Goal: Information Seeking & Learning: Learn about a topic

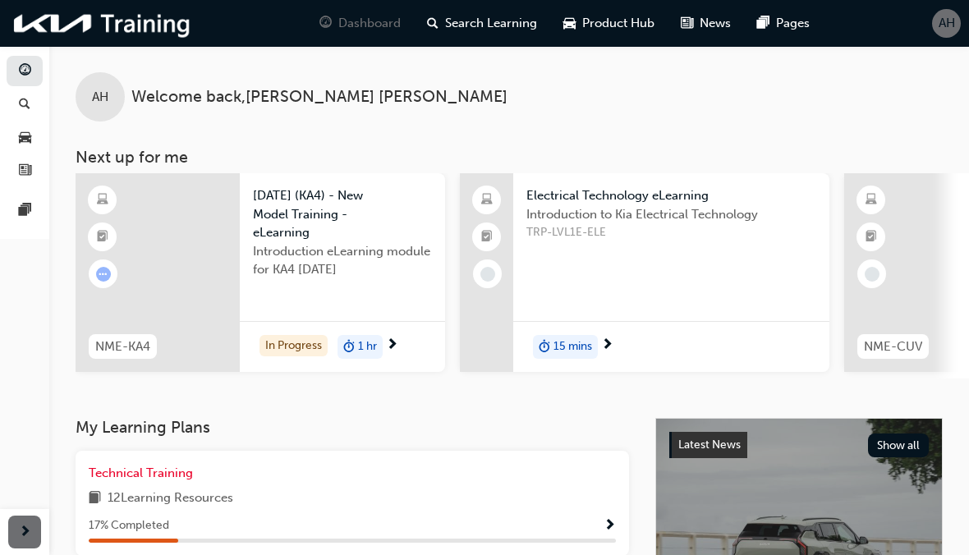
click at [283, 218] on span "Carnival (KA4) - New Model Training - eLearning" at bounding box center [342, 214] width 179 height 56
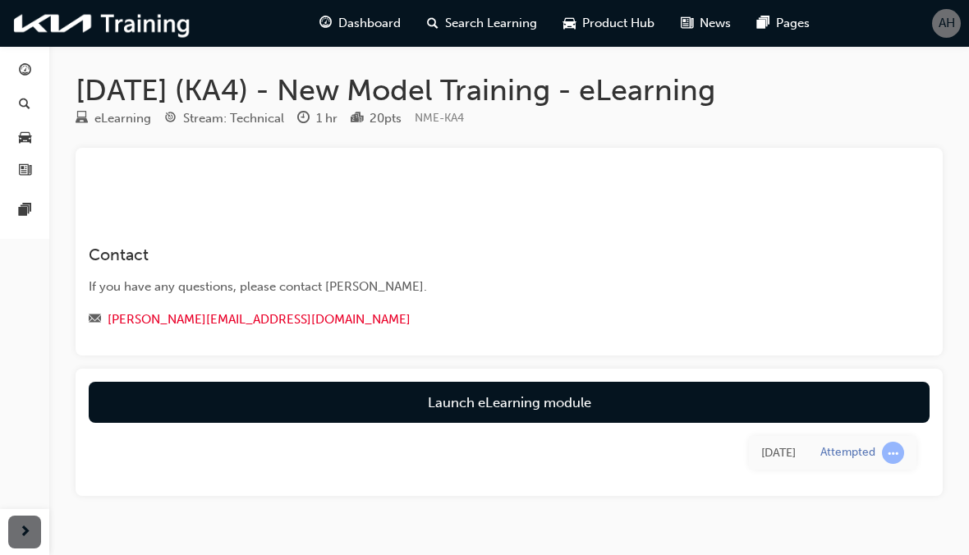
click at [430, 415] on link "Launch eLearning module" at bounding box center [509, 402] width 841 height 41
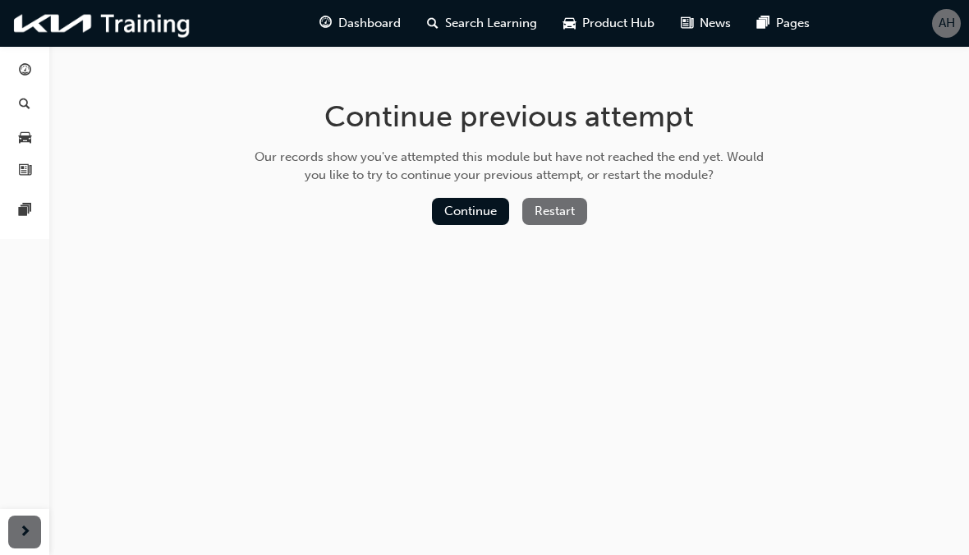
click at [481, 215] on button "Continue" at bounding box center [470, 211] width 77 height 27
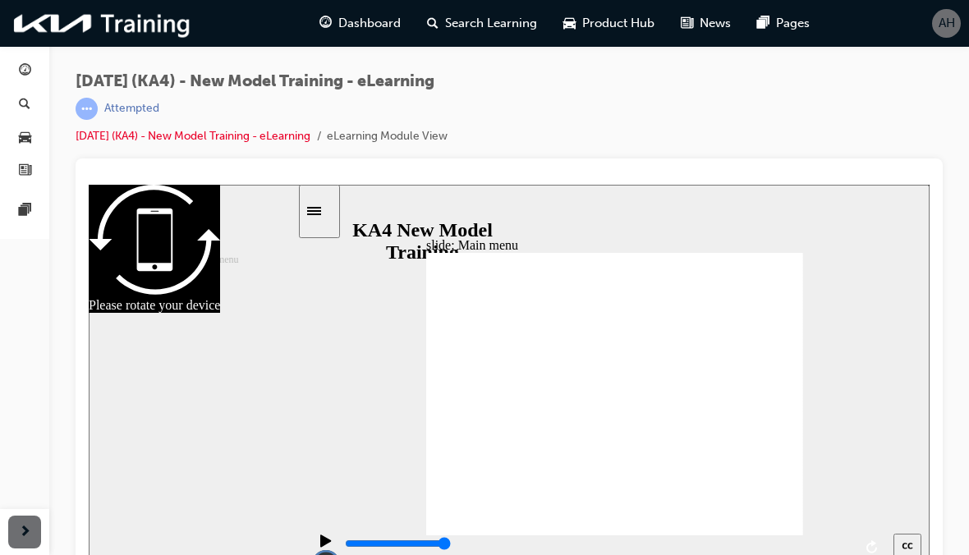
scroll to position [18, 0]
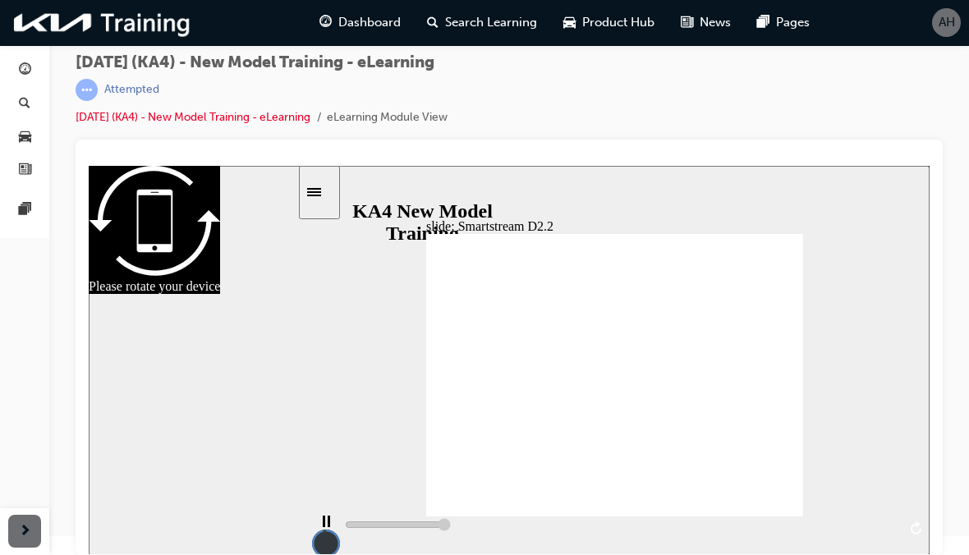
type input "5000"
click at [959, 20] on div "AH" at bounding box center [946, 23] width 29 height 29
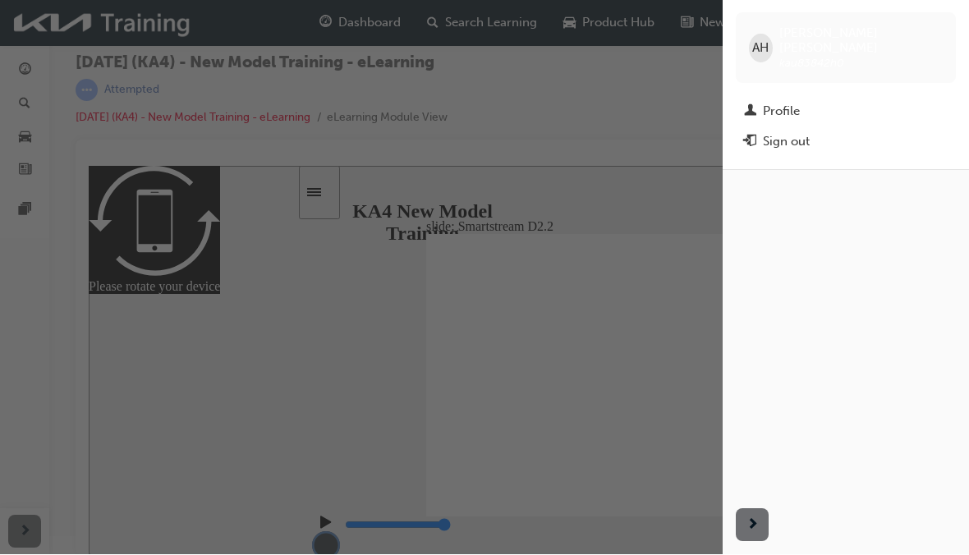
click at [805, 133] on div "Sign out" at bounding box center [786, 142] width 47 height 19
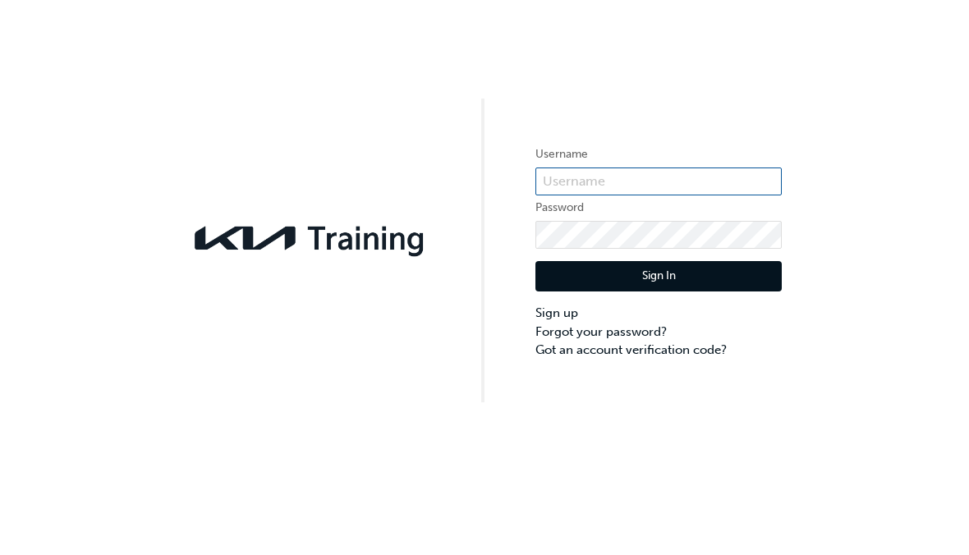
click at [678, 182] on input "text" at bounding box center [659, 182] width 246 height 28
type input "KAU83842H0"
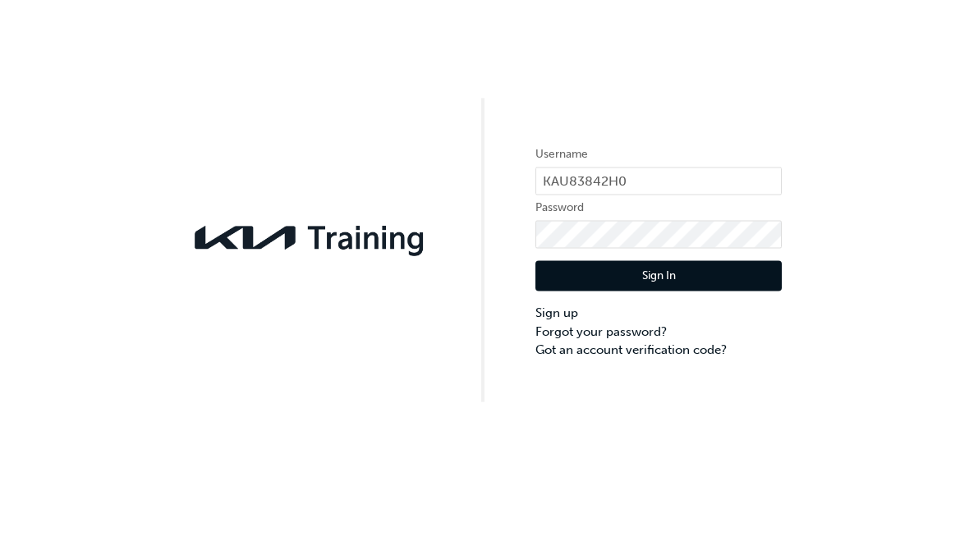
click at [720, 275] on button "Sign In" at bounding box center [659, 276] width 246 height 31
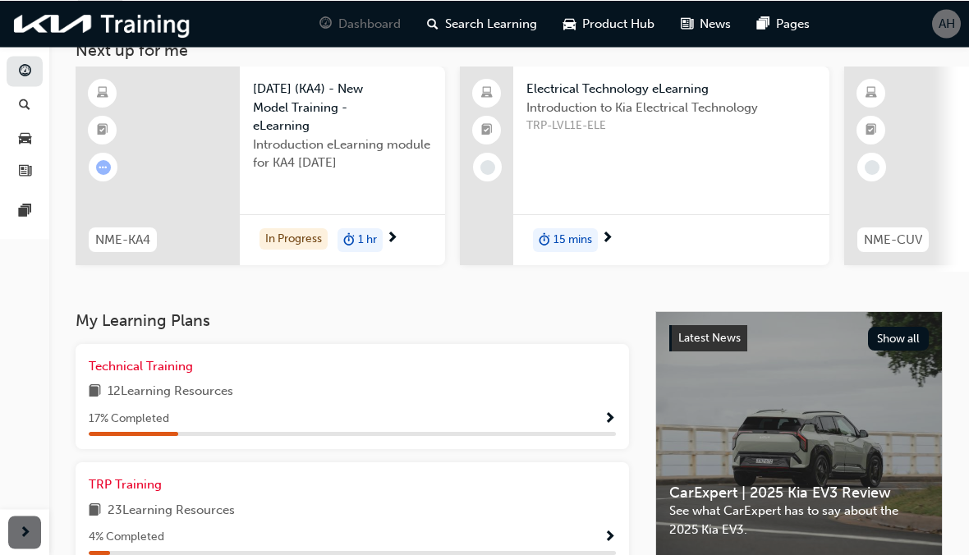
scroll to position [86, 0]
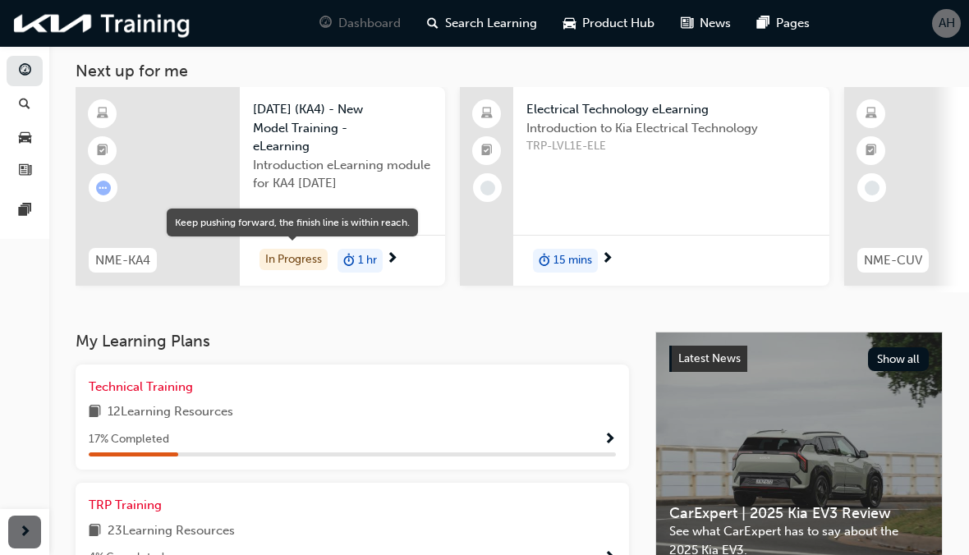
click at [285, 258] on div "In Progress" at bounding box center [294, 260] width 68 height 22
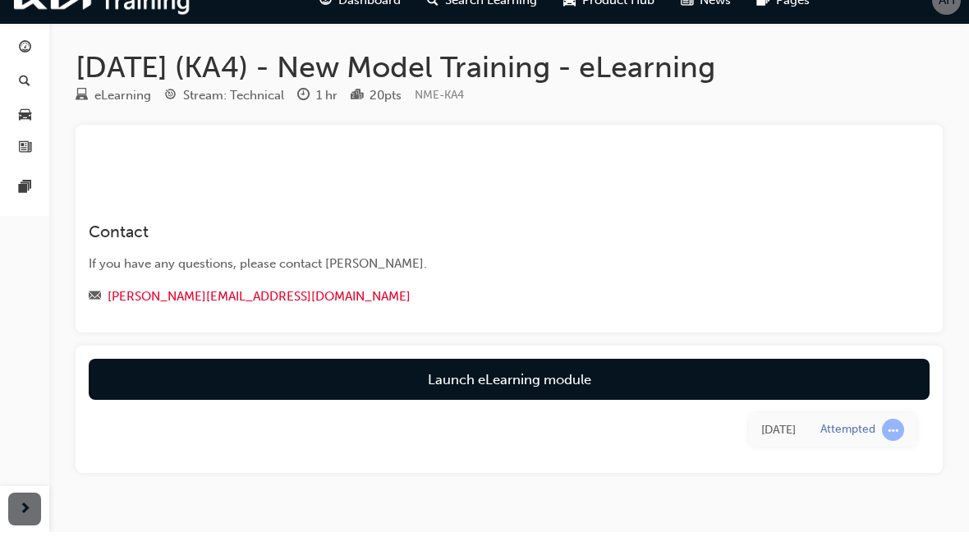
click at [635, 385] on link "Launch eLearning module" at bounding box center [509, 402] width 841 height 41
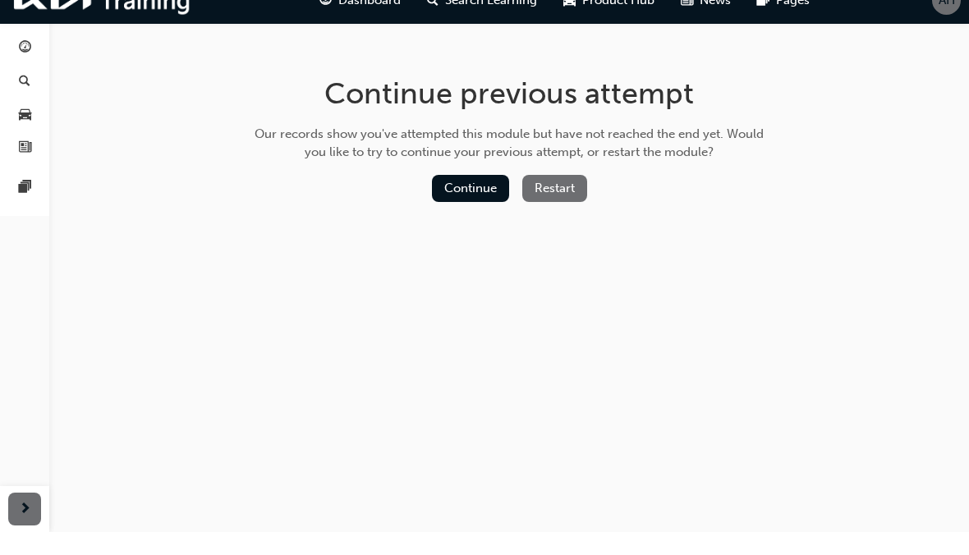
click at [472, 198] on button "Continue" at bounding box center [470, 211] width 77 height 27
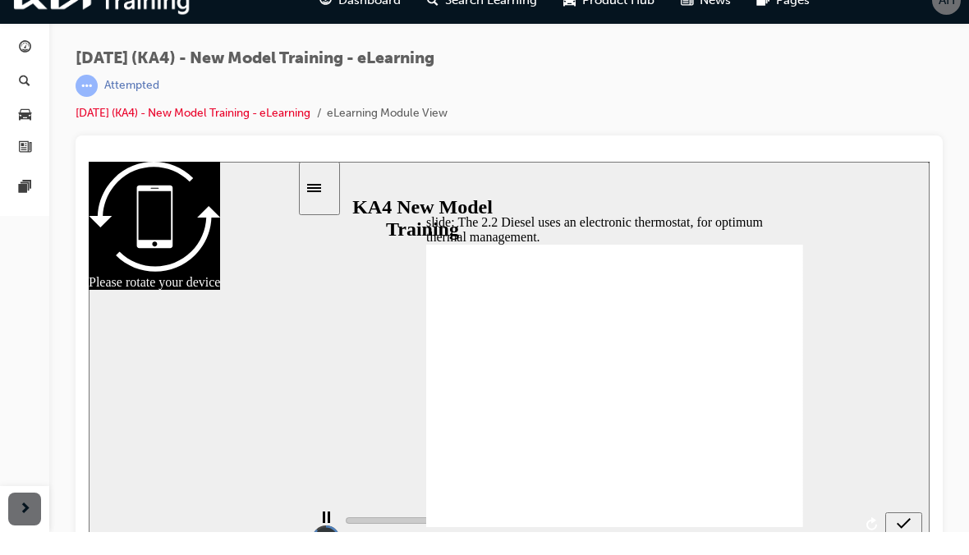
type input "4500"
radio input "true"
click at [902, 520] on icon "submit" at bounding box center [904, 524] width 14 height 15
type input "4700"
checkbox input "true"
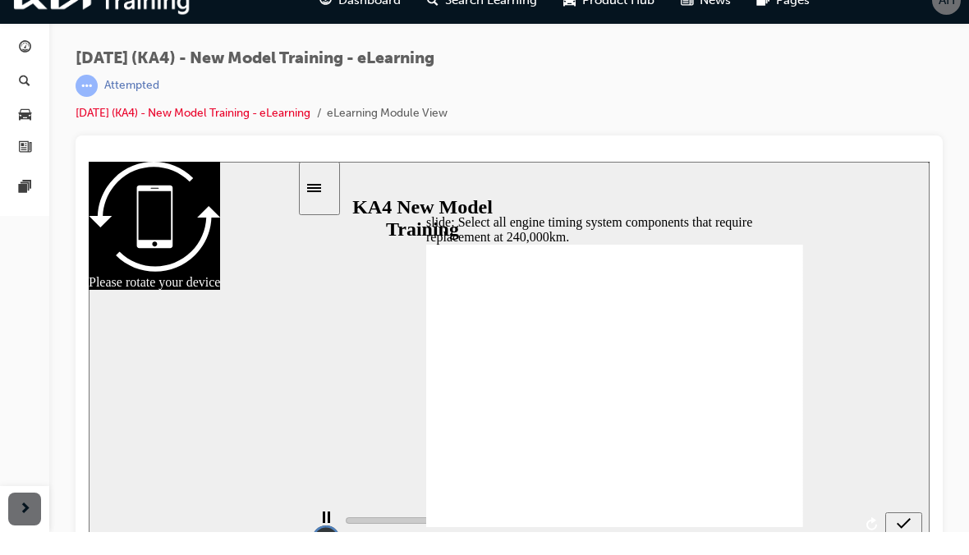
type input "5000"
checkbox input "true"
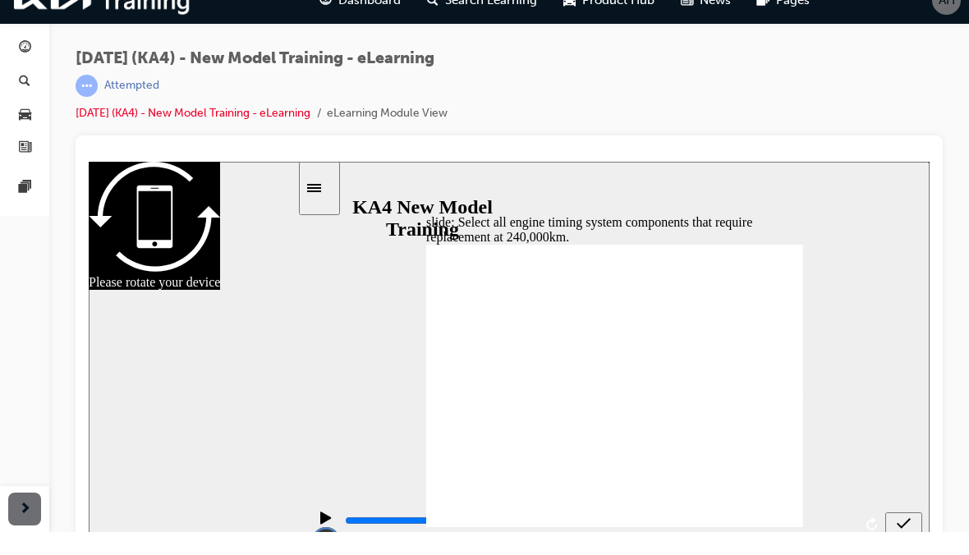
click at [902, 521] on icon "submit" at bounding box center [904, 524] width 14 height 15
type input "5000"
checkbox input "false"
click at [896, 525] on div "submit" at bounding box center [904, 525] width 24 height 17
click at [904, 534] on div "submit" at bounding box center [904, 525] width 24 height 17
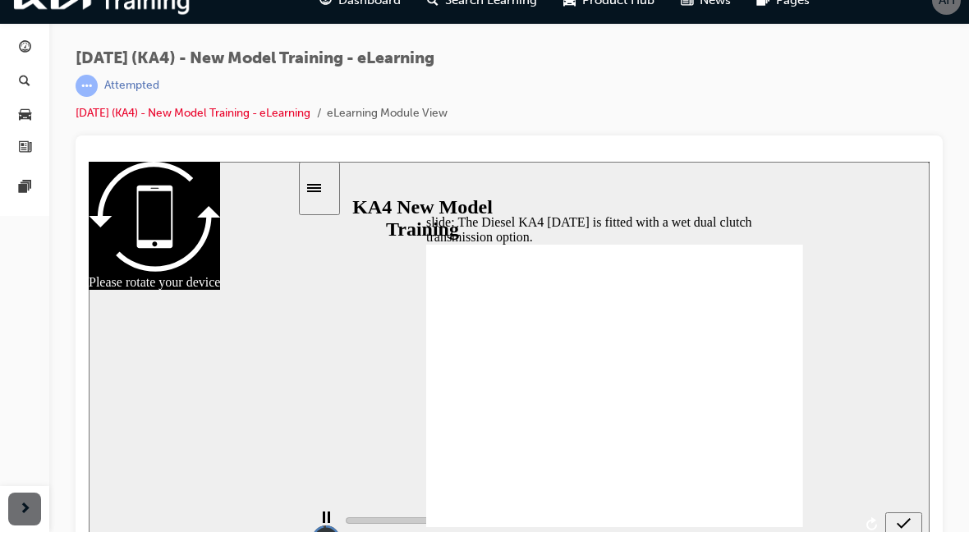
type input "5000"
radio input "true"
click at [904, 526] on icon "submit" at bounding box center [904, 523] width 14 height 11
type input "5000"
radio input "false"
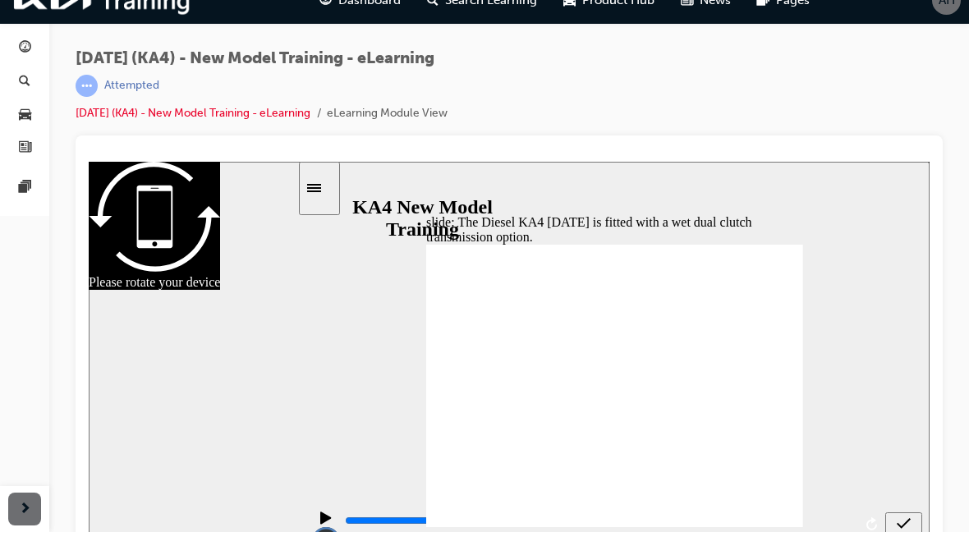
radio input "true"
click at [912, 519] on div "submit" at bounding box center [904, 525] width 24 height 17
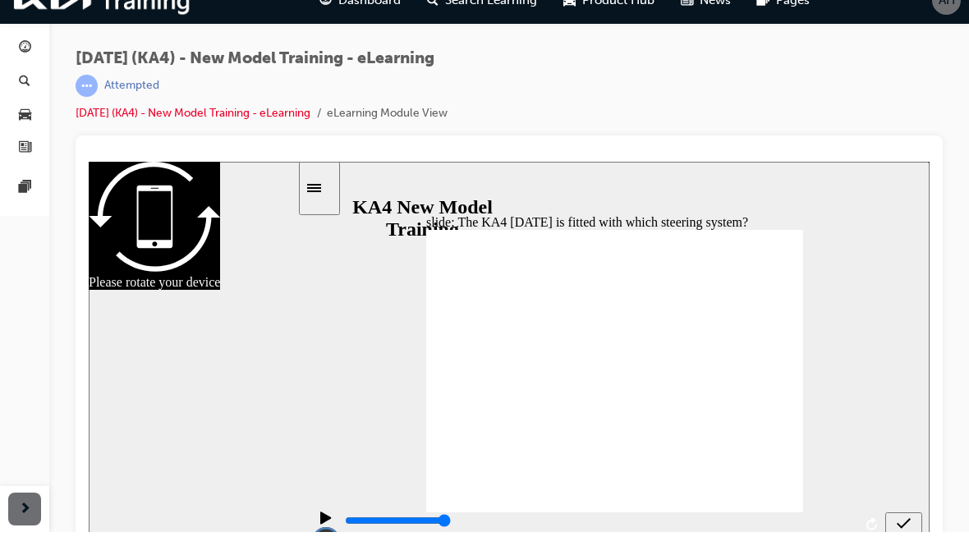
click at [903, 527] on icon "submit" at bounding box center [904, 523] width 14 height 11
type input "3900"
radio input "true"
click at [897, 526] on icon "submit" at bounding box center [904, 524] width 14 height 15
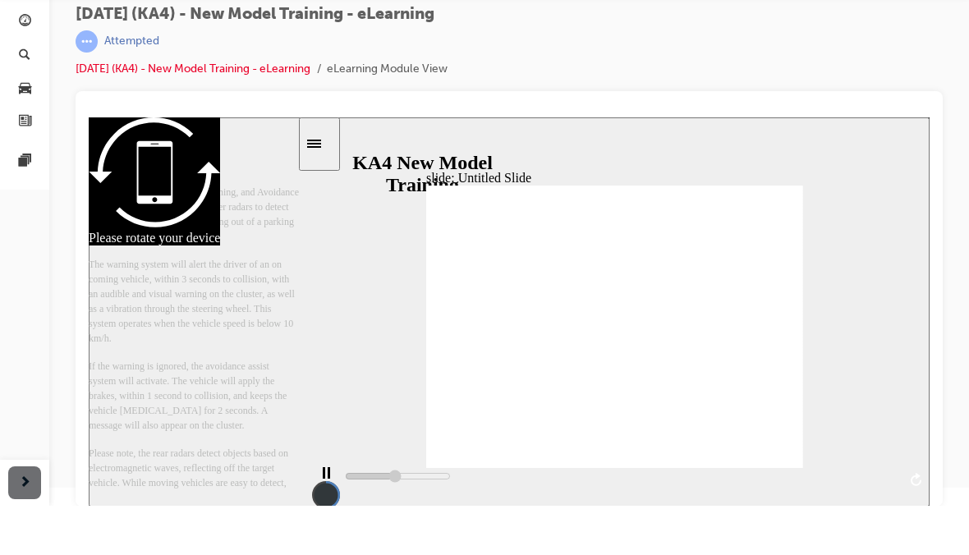
scroll to position [19, 0]
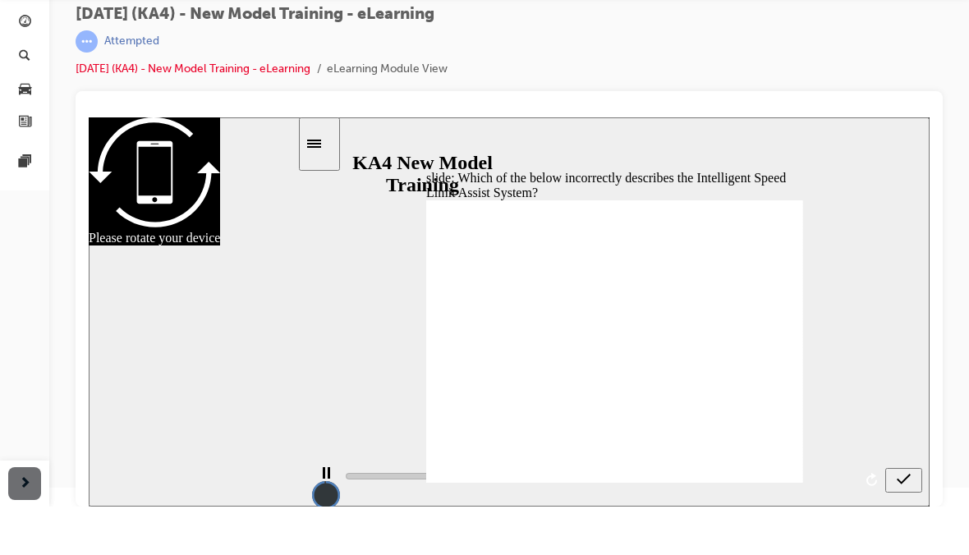
type input "5000"
radio input "true"
click at [906, 476] on icon "submit" at bounding box center [904, 479] width 14 height 15
click at [910, 487] on span "submit" at bounding box center [904, 483] width 14 height 12
type input "5000"
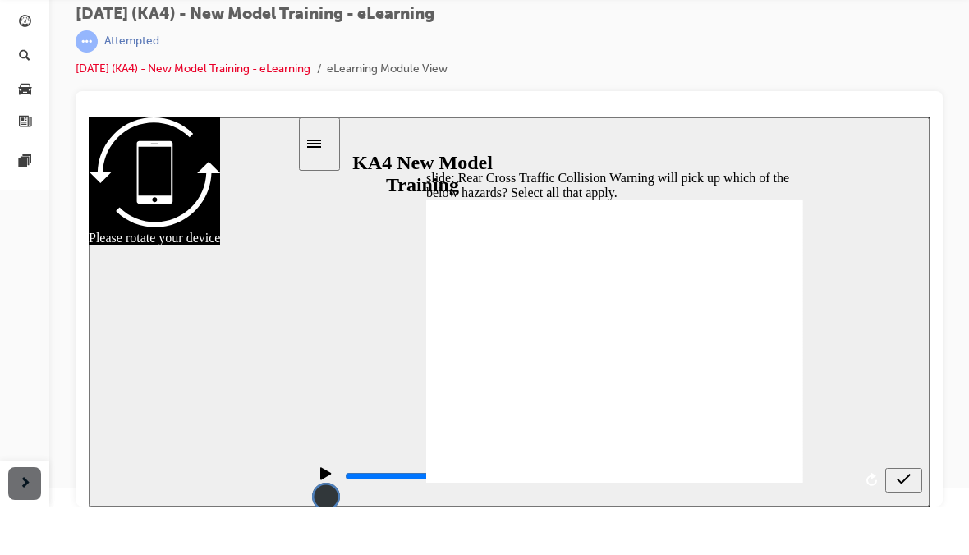
checkbox input "true"
click at [914, 480] on div "submit" at bounding box center [904, 480] width 24 height 17
click at [898, 481] on div "slide navigation" at bounding box center [904, 479] width 37 height 53
type input "5000"
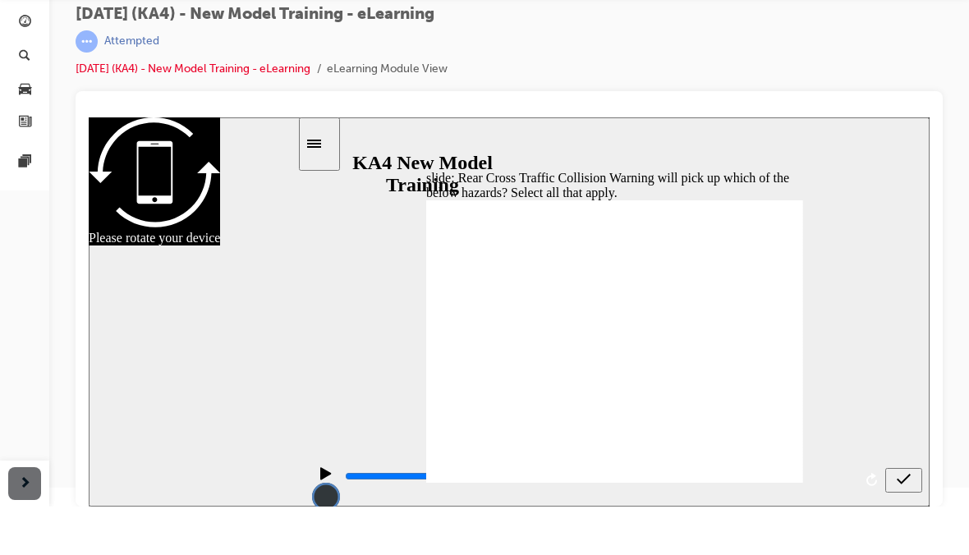
checkbox input "false"
click at [912, 472] on div "submit" at bounding box center [904, 480] width 24 height 17
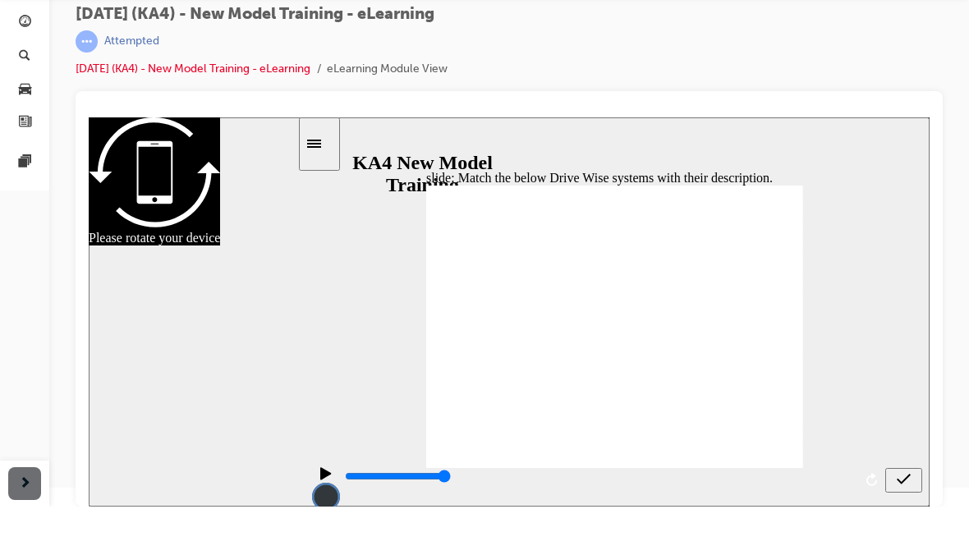
click at [909, 482] on icon "submit" at bounding box center [904, 479] width 14 height 15
click at [906, 479] on icon "submit" at bounding box center [904, 479] width 14 height 11
click at [901, 481] on icon "submit" at bounding box center [904, 479] width 14 height 15
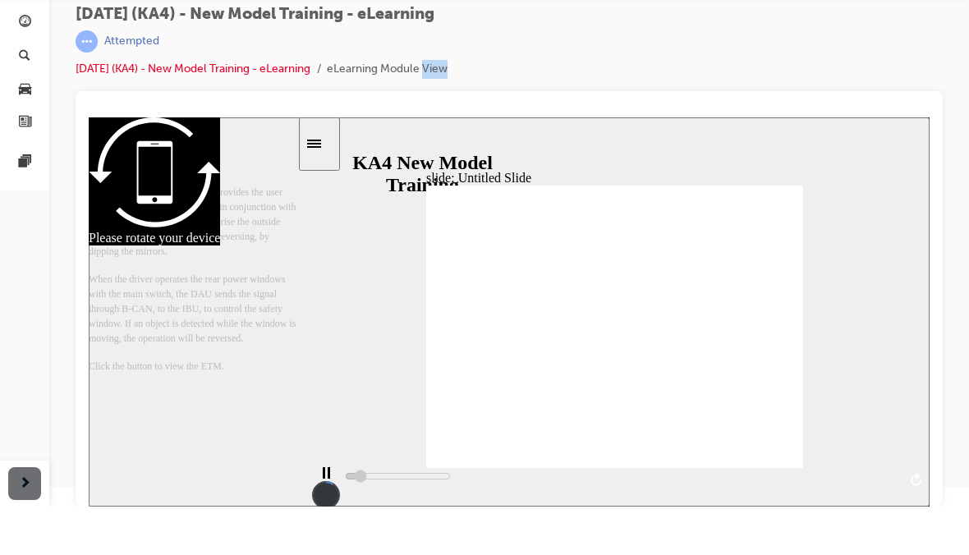
click at [943, 192] on div "Carnival (KA4) - New Model Training - eLearning | Attempted Carnival (KA4) - Ne…" at bounding box center [509, 261] width 920 height 468
type input "1400"
click at [847, 344] on div "slide: PSD (Power Sliding Door) PSD (Power Sliding Door) 직선 연결선 3 • Opening con…" at bounding box center [509, 311] width 841 height 389
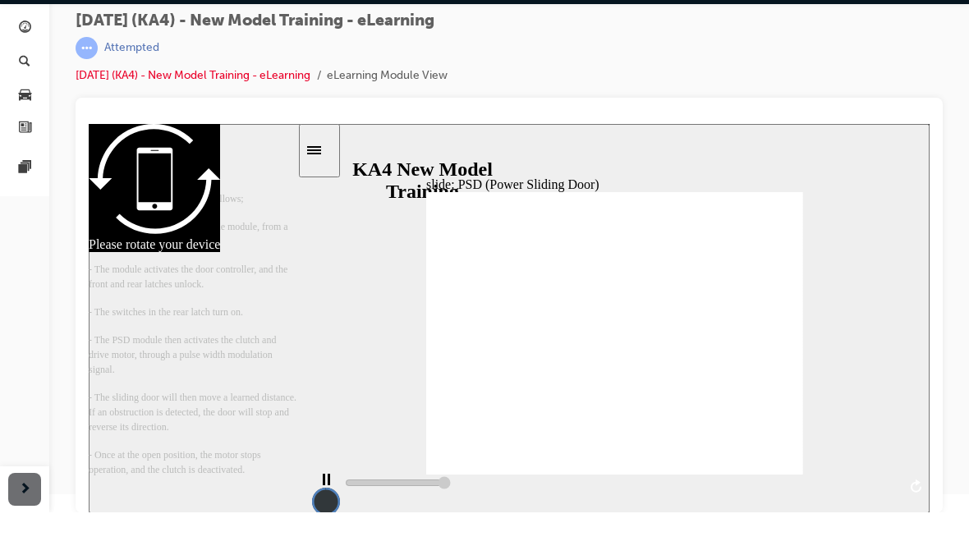
click at [966, 232] on div "Carnival (KA4) - New Model Training - eLearning | Attempted Carnival (KA4) - Ne…" at bounding box center [509, 262] width 920 height 468
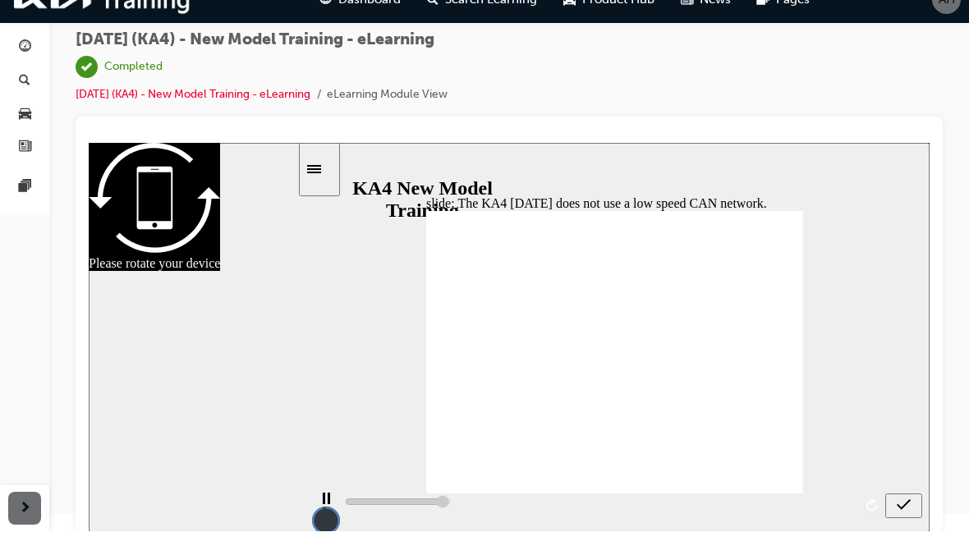
type input "4900"
radio input "true"
click at [895, 503] on div "submit" at bounding box center [904, 506] width 24 height 17
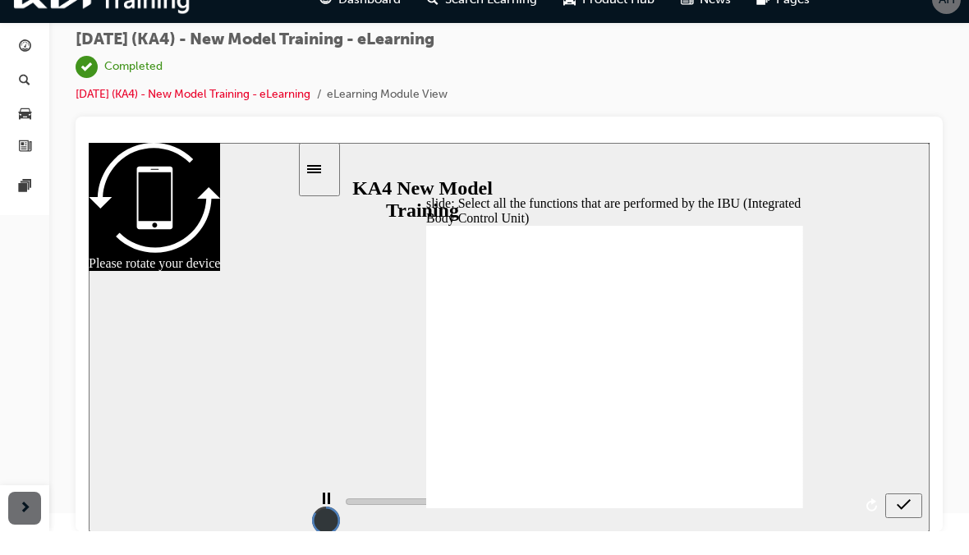
type input "4500"
checkbox input "true"
type input "5000"
checkbox input "true"
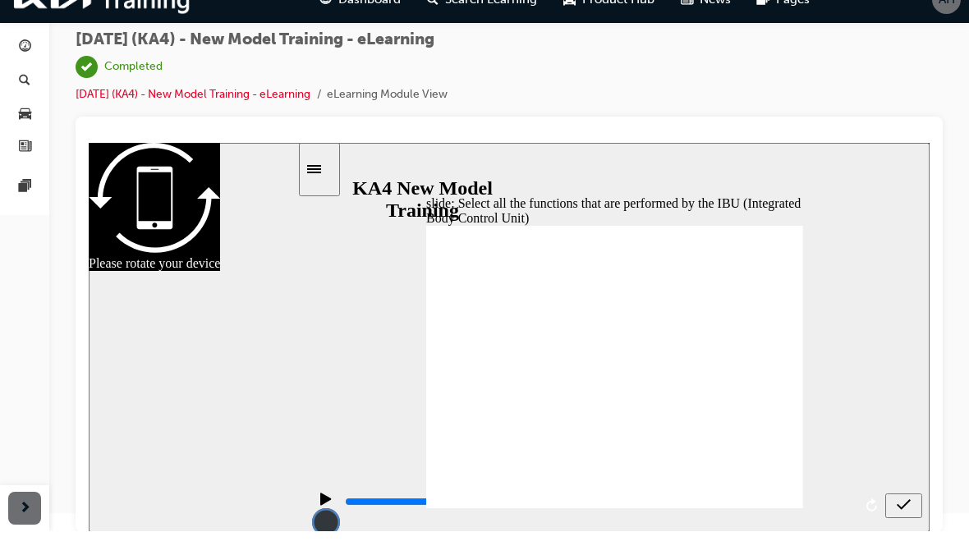
click at [895, 512] on div "submit" at bounding box center [904, 506] width 24 height 17
type input "5000"
checkbox input "false"
click at [902, 500] on icon "submit" at bounding box center [904, 505] width 14 height 15
type input "5000"
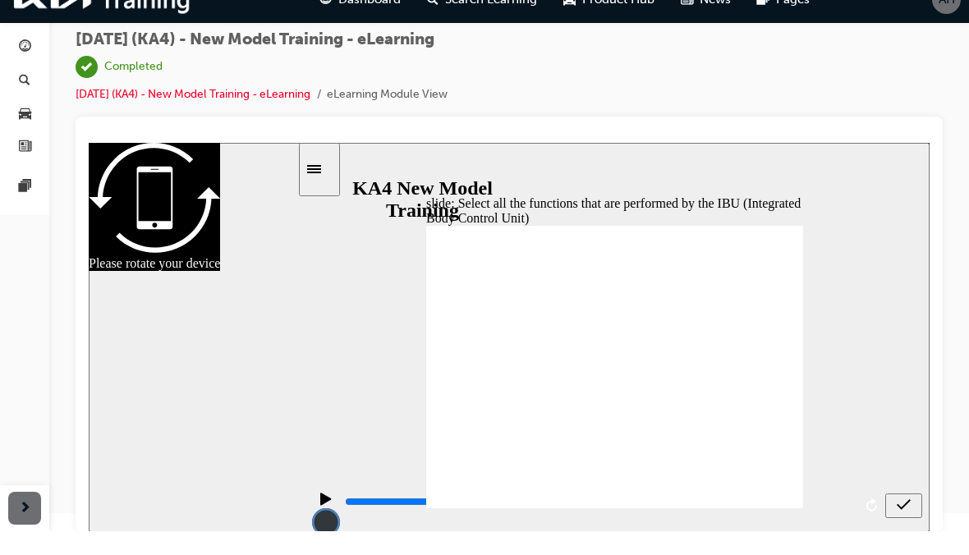
checkbox input "true"
click at [911, 500] on div "submit" at bounding box center [904, 506] width 24 height 17
type input "5000"
radio input "true"
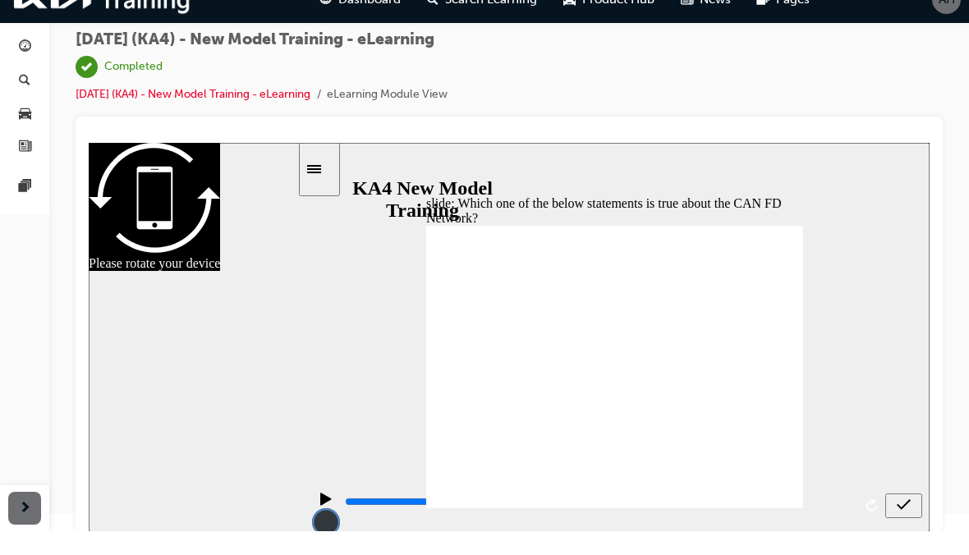
click at [895, 510] on div "submit" at bounding box center [904, 506] width 24 height 17
type input "5000"
radio input "true"
click at [904, 500] on icon "submit" at bounding box center [904, 505] width 14 height 15
type input "5000"
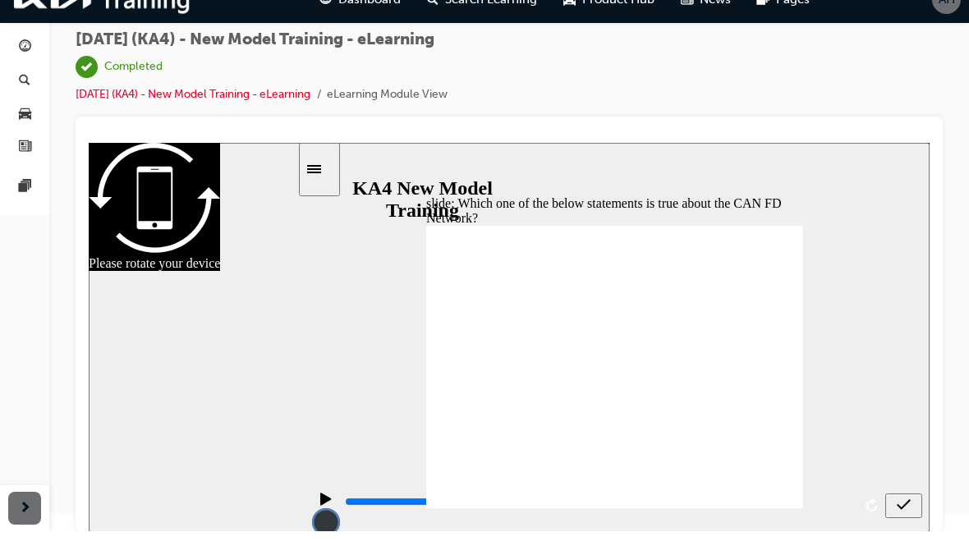
radio input "false"
radio input "true"
click at [906, 504] on icon "submit" at bounding box center [904, 504] width 14 height 11
type input "5000"
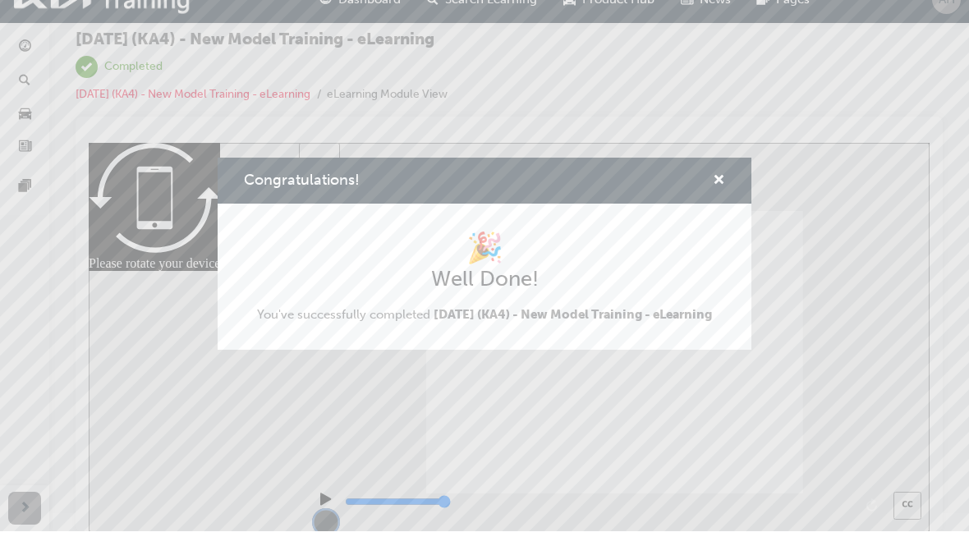
click at [725, 198] on span "cross-icon" at bounding box center [719, 205] width 12 height 15
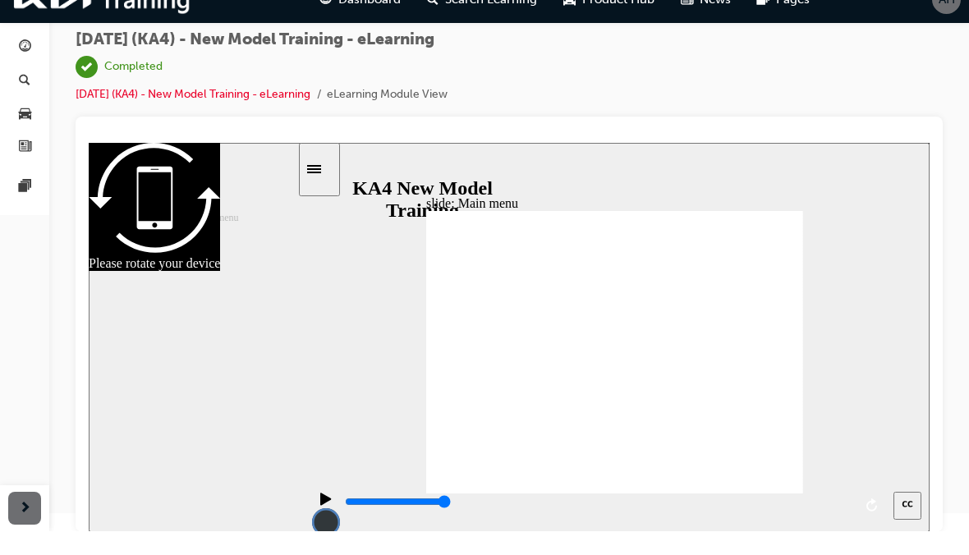
scroll to position [0, 0]
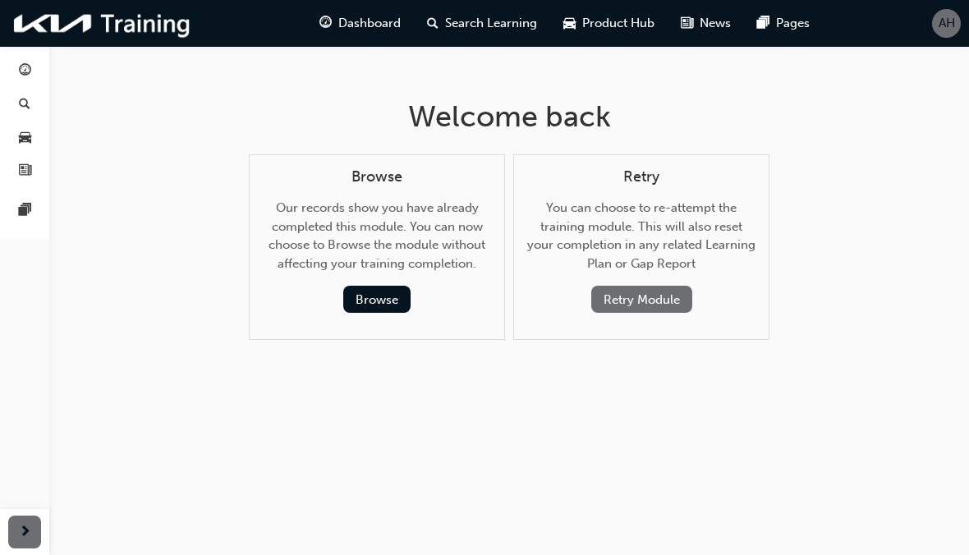
click at [331, 20] on span "guage-icon" at bounding box center [326, 23] width 12 height 21
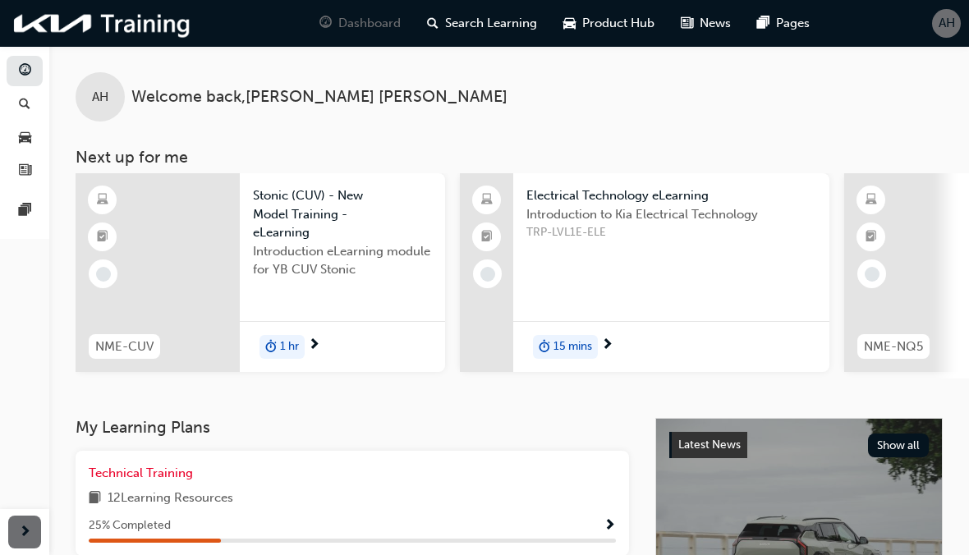
click at [573, 339] on span "15 mins" at bounding box center [573, 347] width 39 height 19
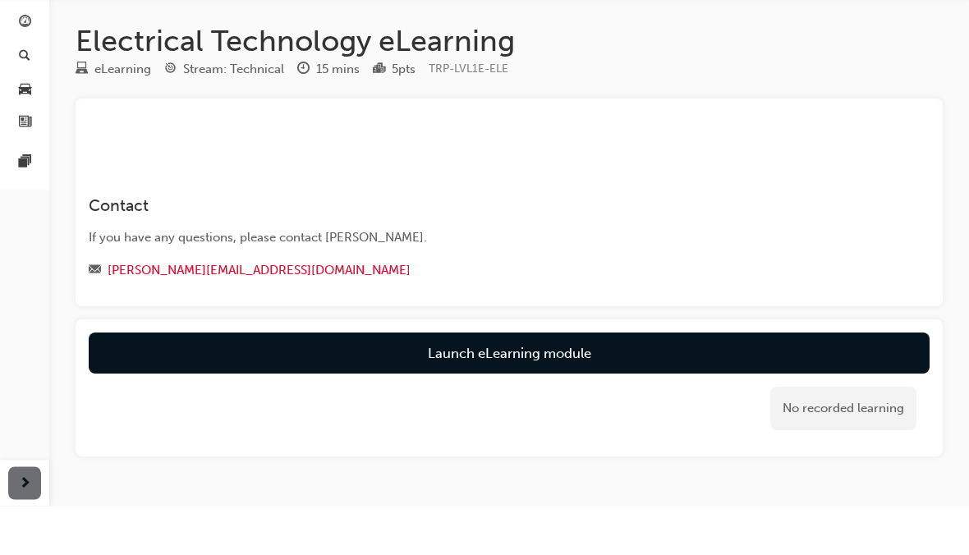
click at [736, 382] on link "Launch eLearning module" at bounding box center [509, 402] width 841 height 41
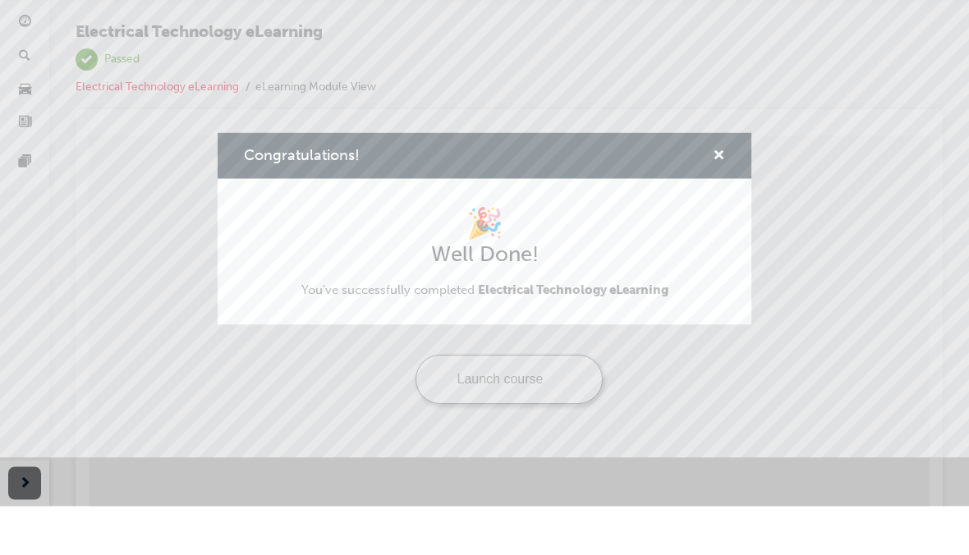
scroll to position [18, 0]
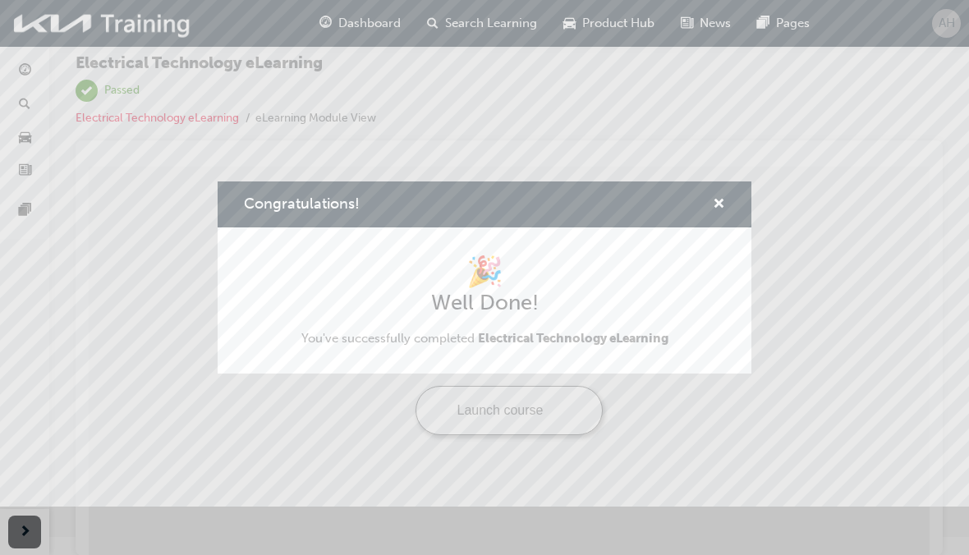
click at [716, 198] on span "cross-icon" at bounding box center [719, 205] width 12 height 15
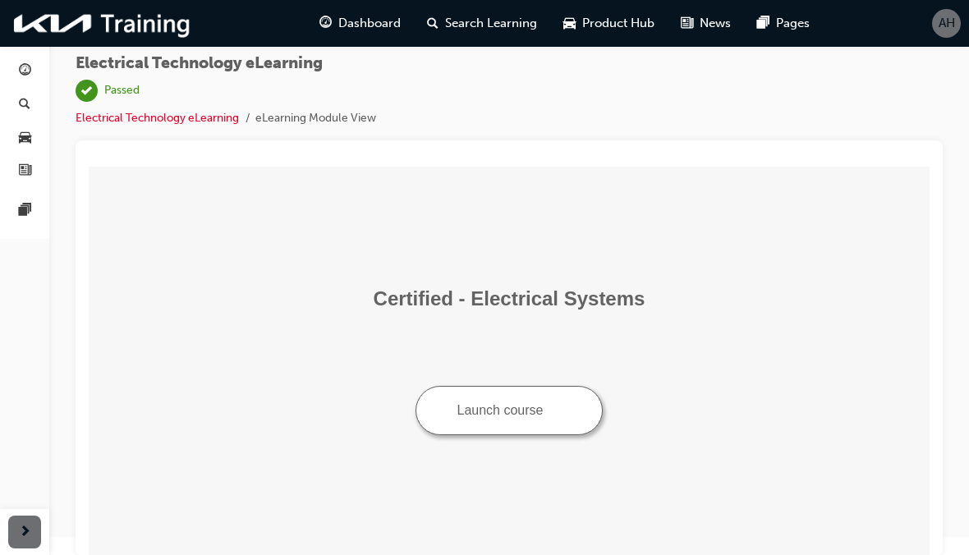
click at [527, 421] on button "Launch course" at bounding box center [510, 410] width 188 height 49
click at [341, 21] on span "Dashboard" at bounding box center [369, 23] width 62 height 19
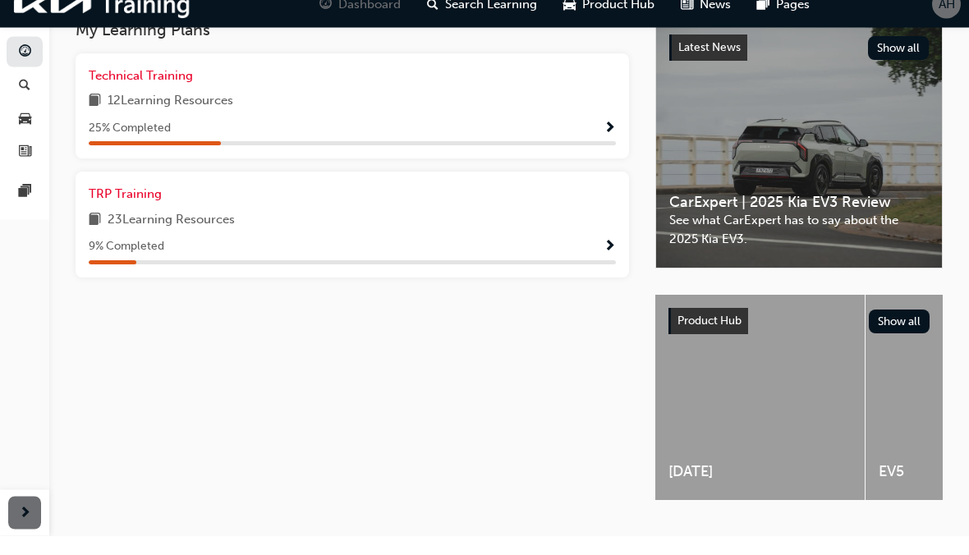
scroll to position [273, 0]
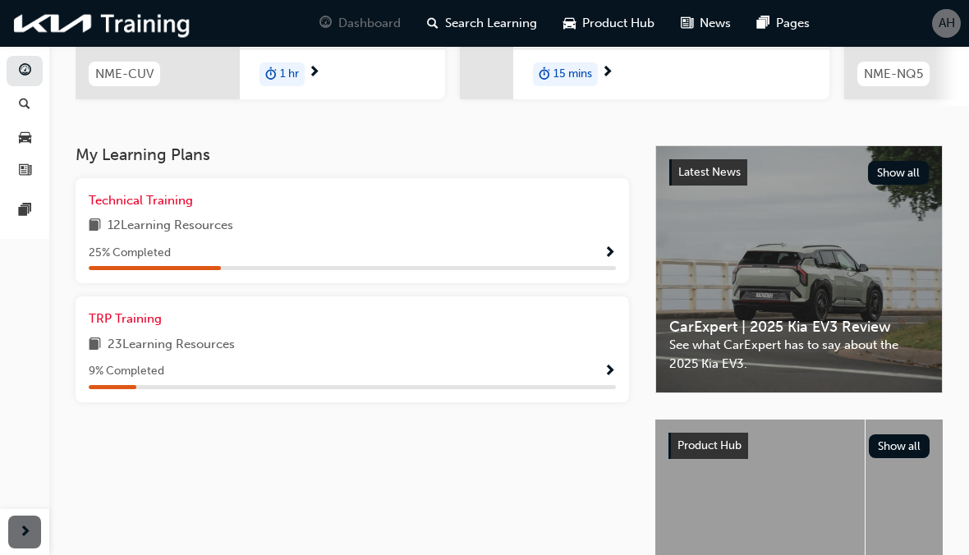
click at [614, 365] on span "Show Progress" at bounding box center [610, 372] width 12 height 15
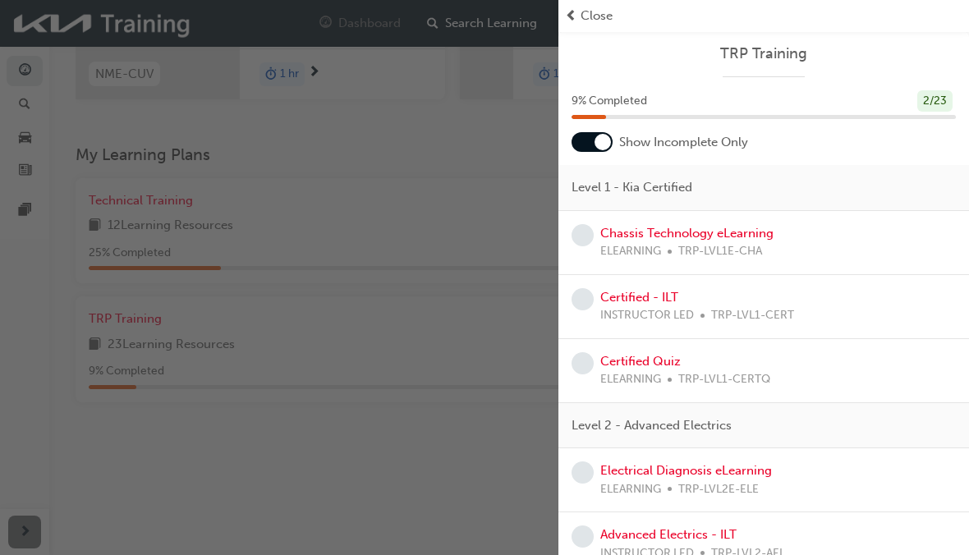
click at [885, 245] on div "Chassis Technology eLearning ELEARNING TRP-LVL1E-CHA" at bounding box center [764, 242] width 384 height 37
click at [591, 239] on span "learningRecordVerb_NONE-icon" at bounding box center [583, 235] width 22 height 22
click at [655, 226] on link "Chassis Technology eLearning" at bounding box center [687, 233] width 173 height 15
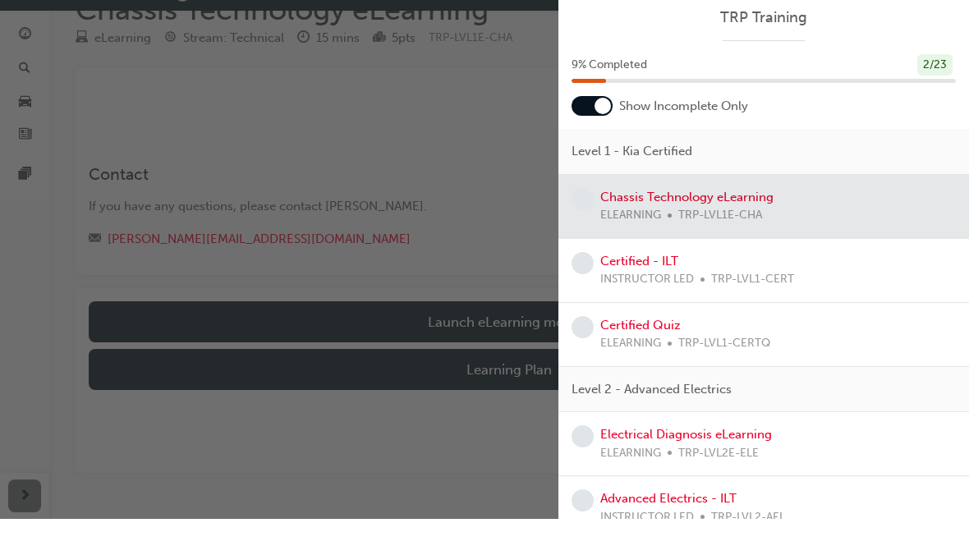
click at [737, 211] on div at bounding box center [764, 242] width 411 height 63
click at [709, 211] on div at bounding box center [764, 242] width 411 height 63
click at [481, 208] on div "button" at bounding box center [279, 277] width 559 height 555
click at [933, 44] on span "TRP Training" at bounding box center [764, 53] width 384 height 19
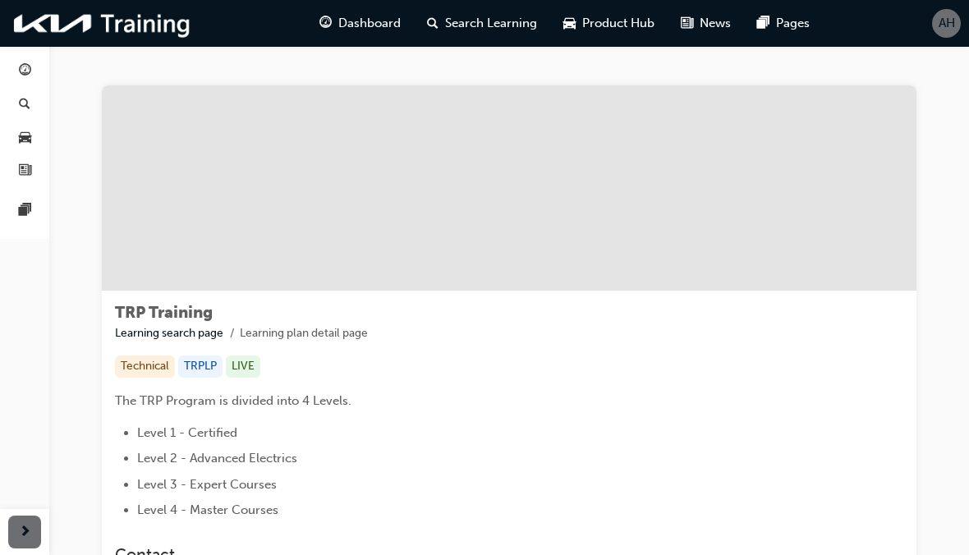
click at [329, 37] on div "Dashboard" at bounding box center [360, 24] width 108 height 34
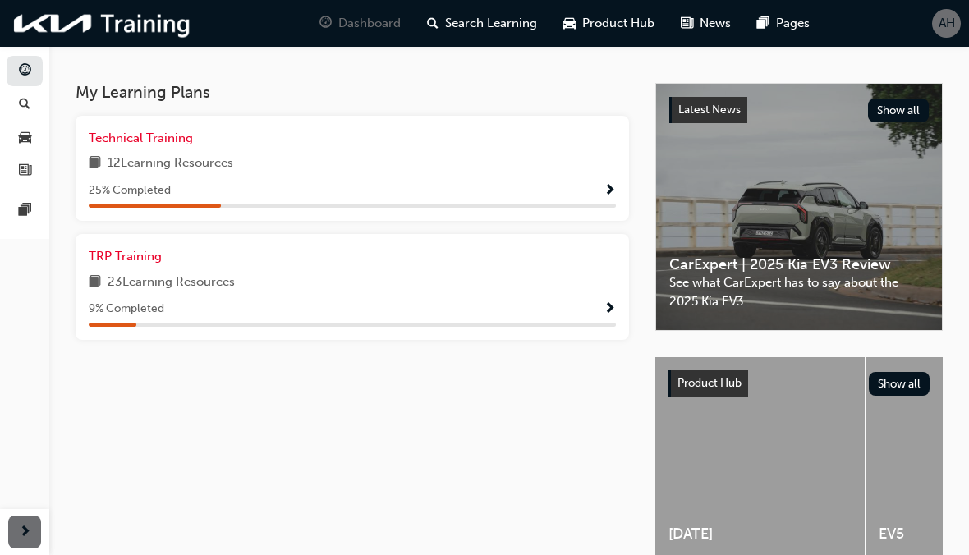
scroll to position [334, 0]
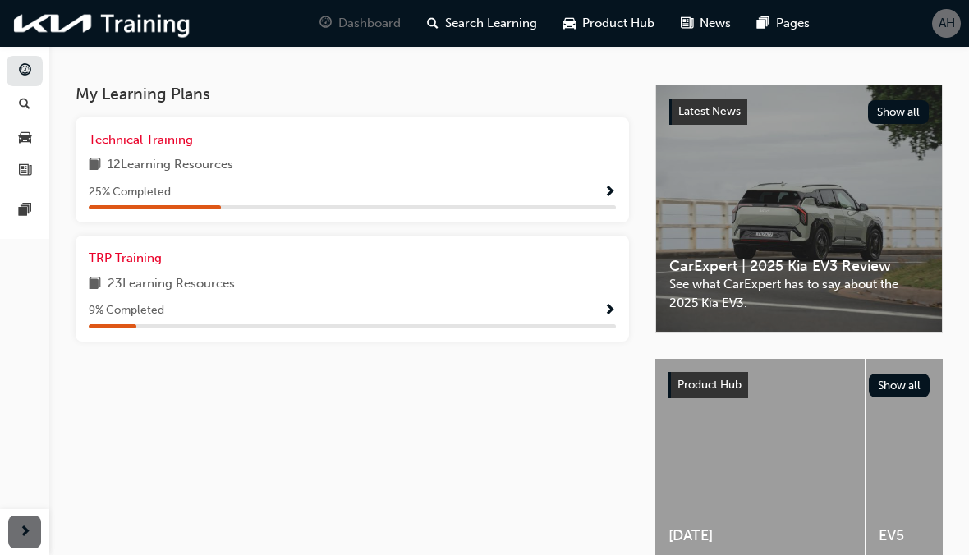
click at [615, 304] on span "Show Progress" at bounding box center [610, 311] width 12 height 15
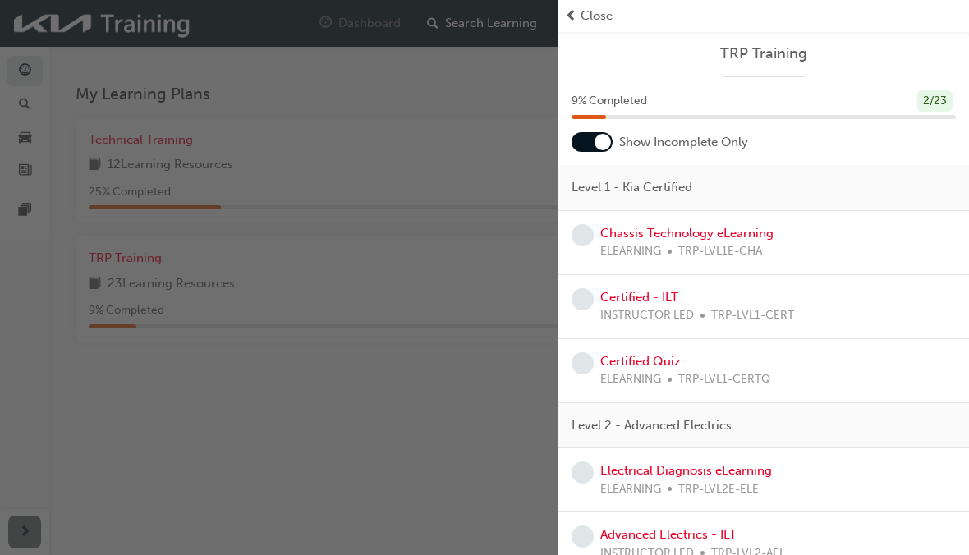
click at [636, 359] on link "Certified Quiz" at bounding box center [641, 361] width 81 height 15
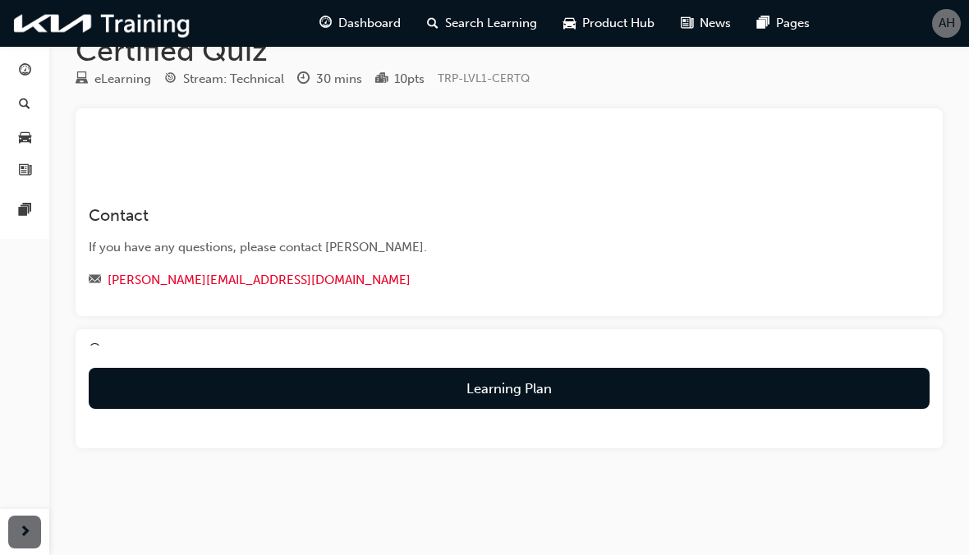
scroll to position [38, 0]
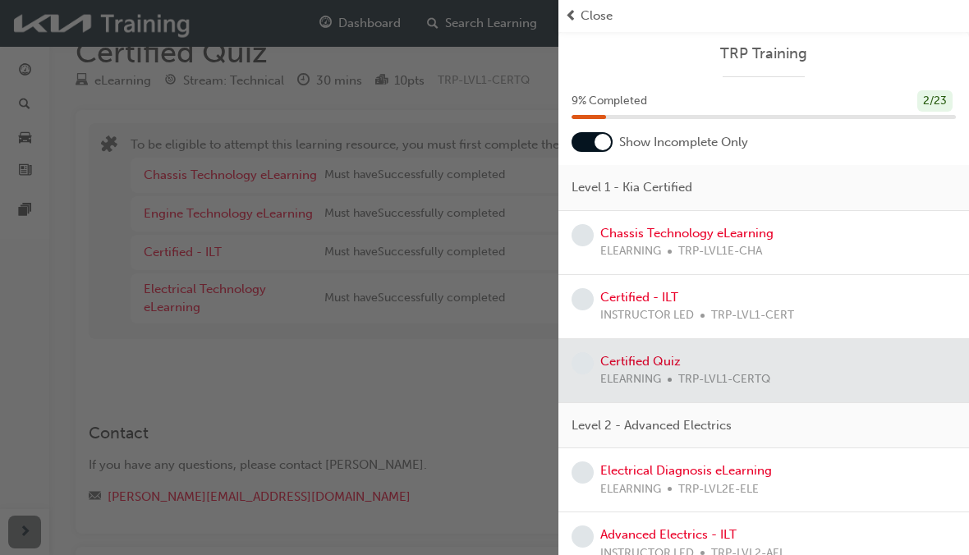
click at [486, 401] on div "button" at bounding box center [279, 277] width 559 height 555
click at [596, 7] on span "Close" at bounding box center [597, 16] width 32 height 19
click at [580, 20] on div "Close" at bounding box center [764, 16] width 398 height 19
click at [595, 23] on span "Close" at bounding box center [597, 16] width 32 height 19
click at [591, 21] on span "Close" at bounding box center [597, 16] width 32 height 19
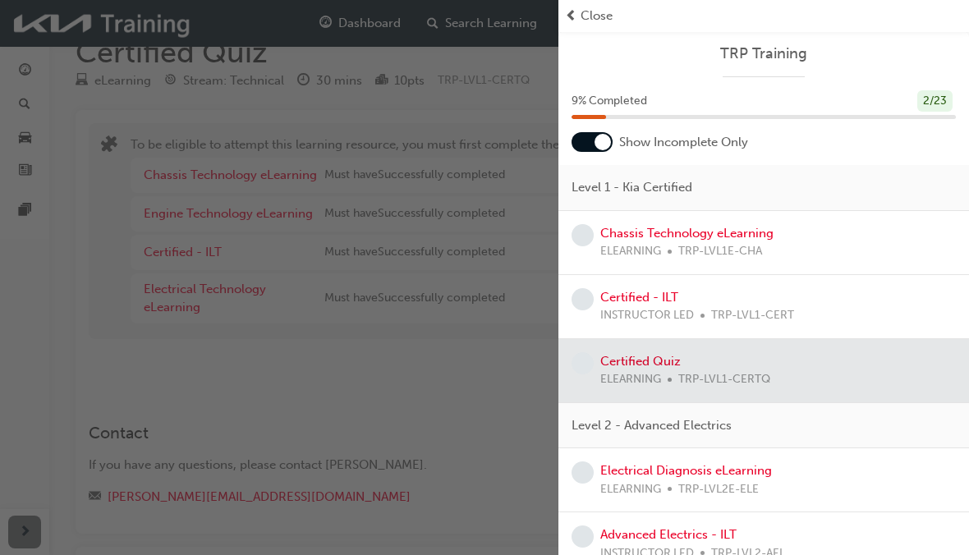
click at [591, 21] on span "Close" at bounding box center [597, 16] width 32 height 19
click at [578, 16] on div "Close" at bounding box center [764, 16] width 398 height 19
click at [604, 17] on span "Close" at bounding box center [597, 16] width 32 height 19
click at [89, 89] on div "button" at bounding box center [279, 277] width 559 height 555
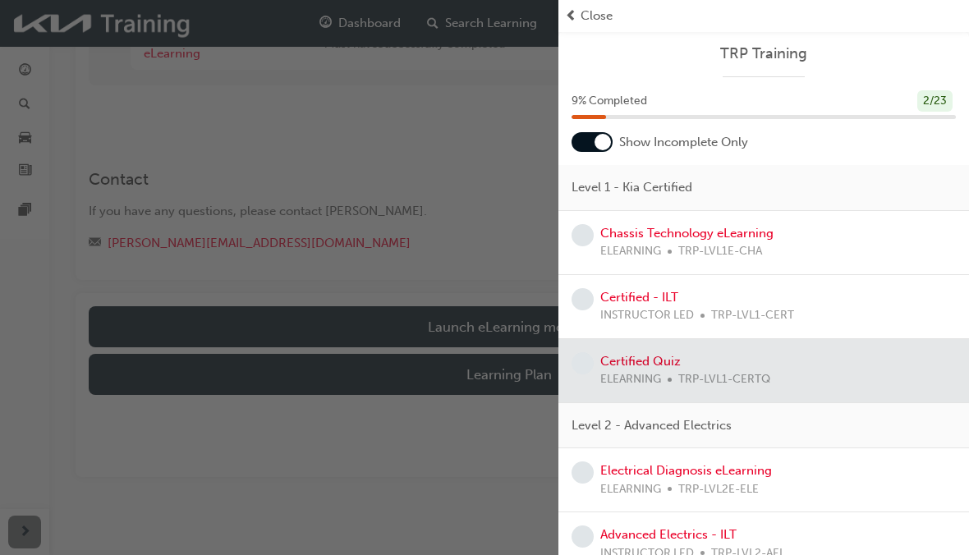
scroll to position [296, 0]
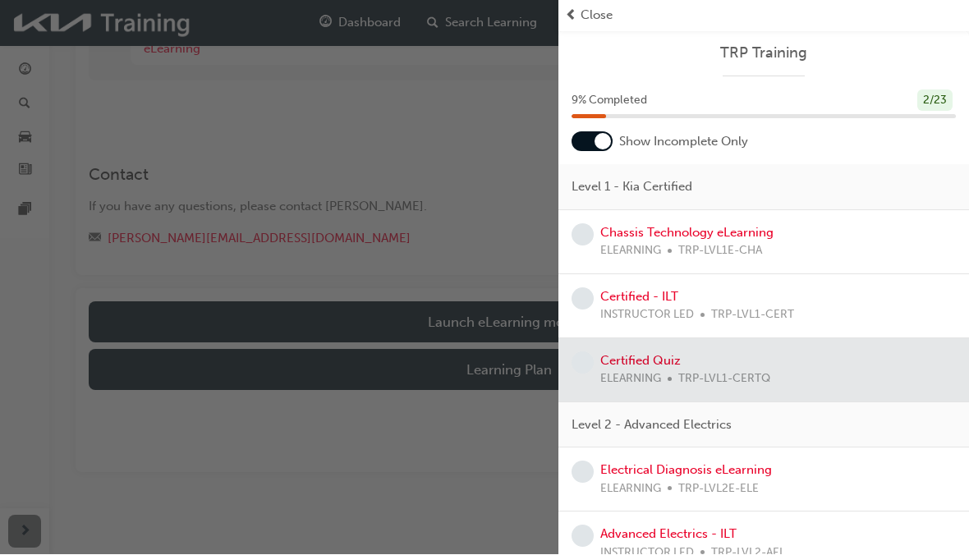
click at [771, 56] on span "TRP Training" at bounding box center [764, 53] width 384 height 19
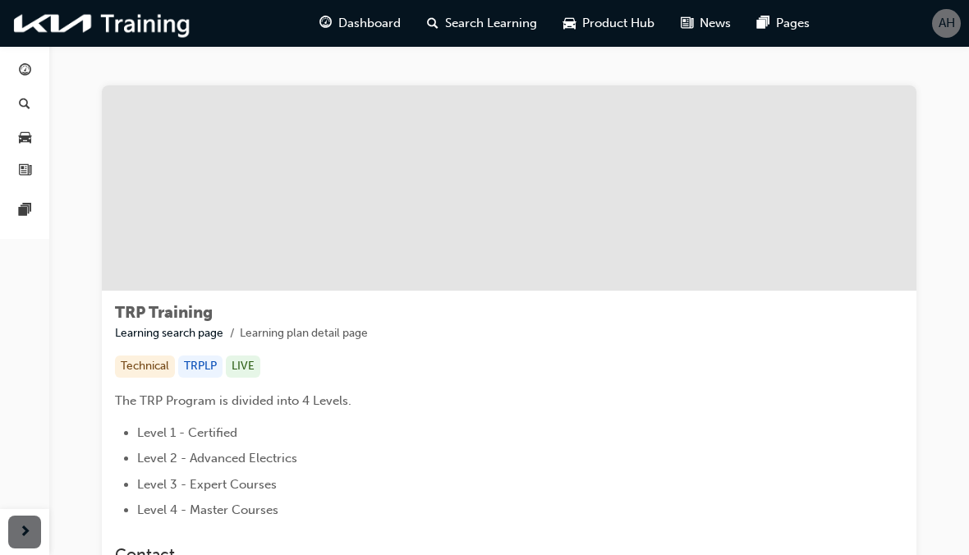
click at [331, 30] on span "guage-icon" at bounding box center [326, 23] width 12 height 21
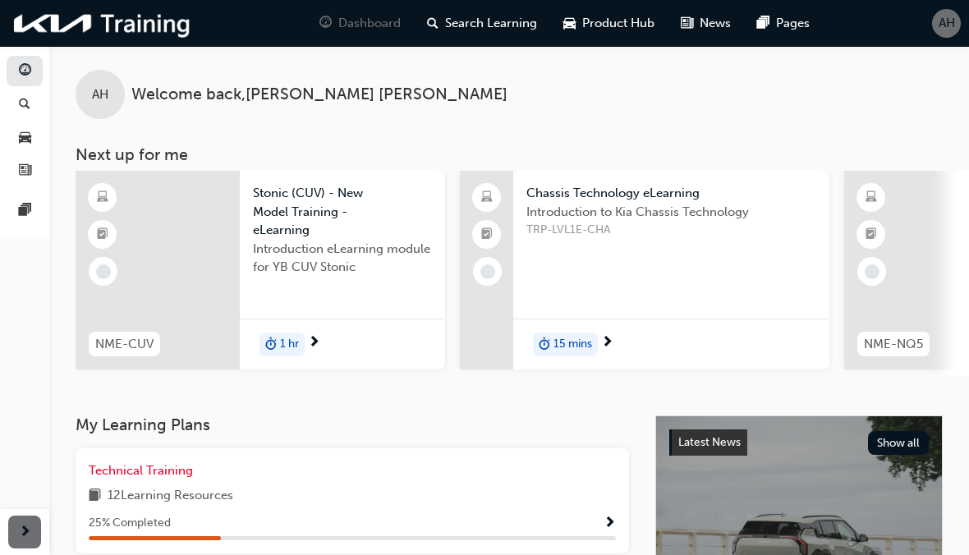
click at [683, 192] on span "Chassis Technology eLearning" at bounding box center [672, 193] width 290 height 19
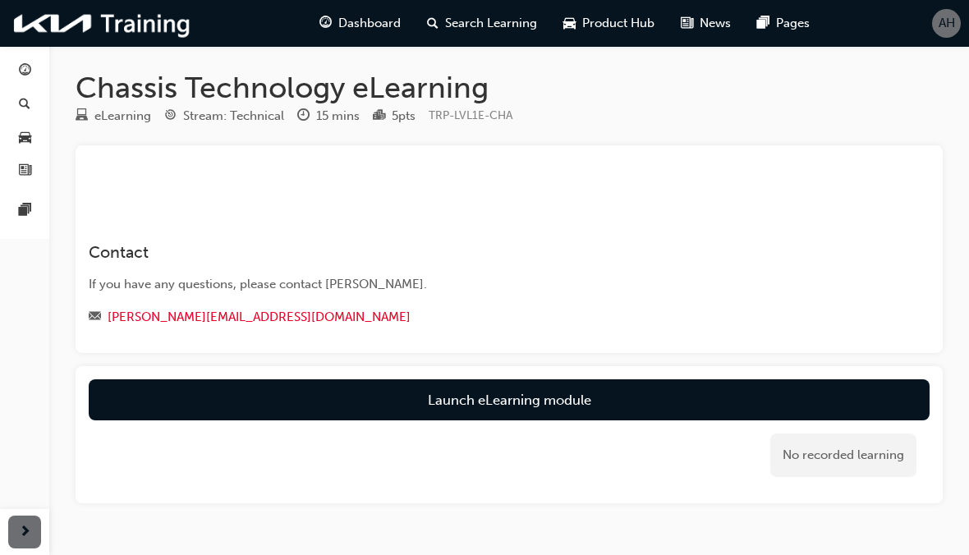
click at [685, 417] on link "Launch eLearning module" at bounding box center [509, 400] width 841 height 41
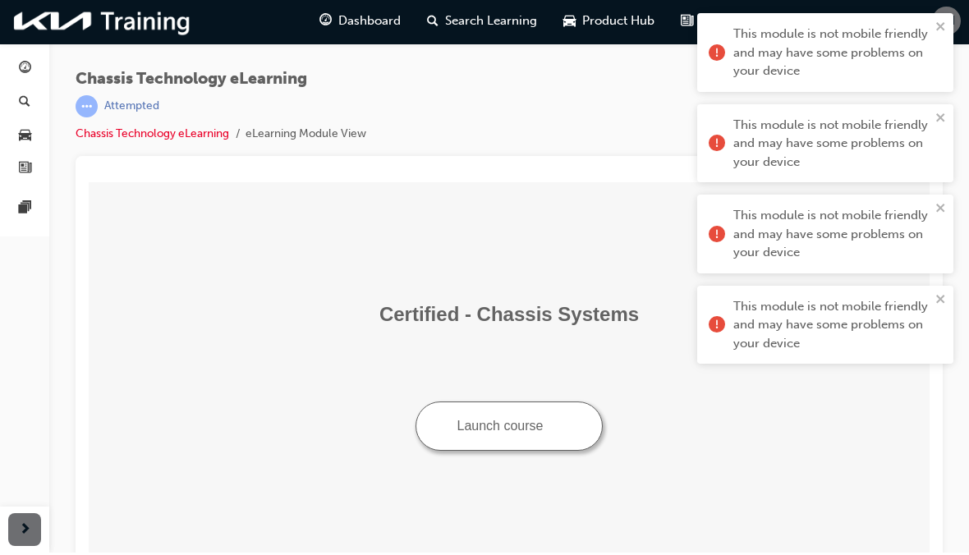
scroll to position [2, 0]
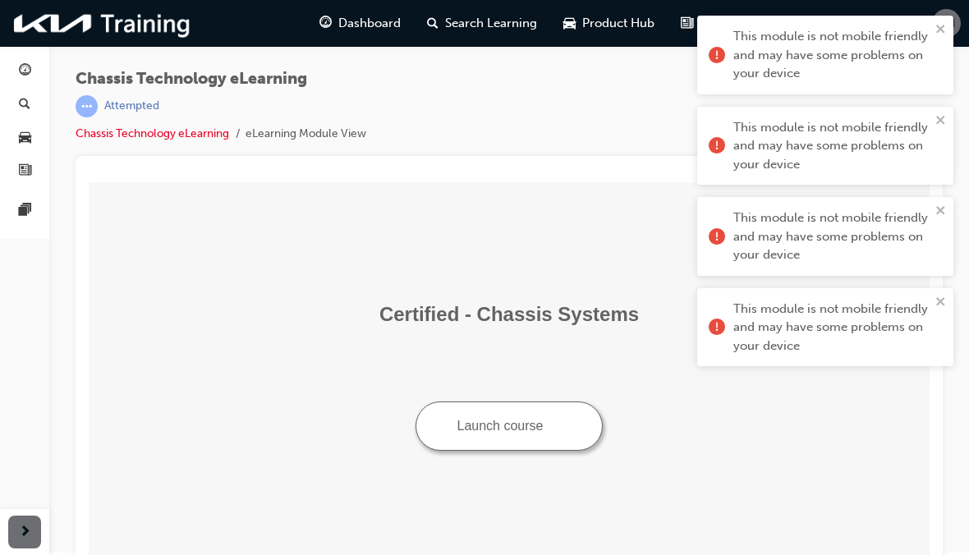
click at [939, 22] on icon "close" at bounding box center [942, 28] width 12 height 13
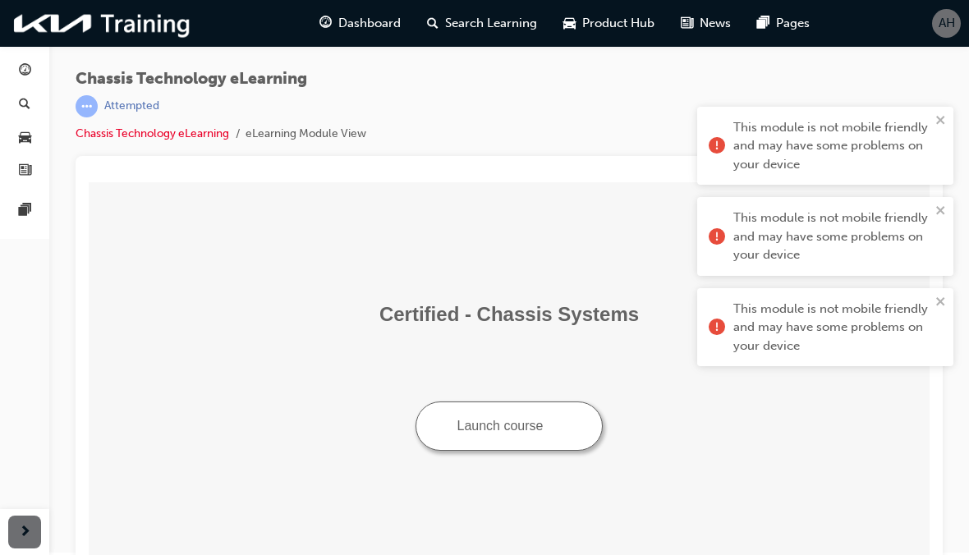
click at [941, 113] on icon "close" at bounding box center [942, 119] width 12 height 13
click at [940, 117] on icon "close" at bounding box center [940, 120] width 8 height 8
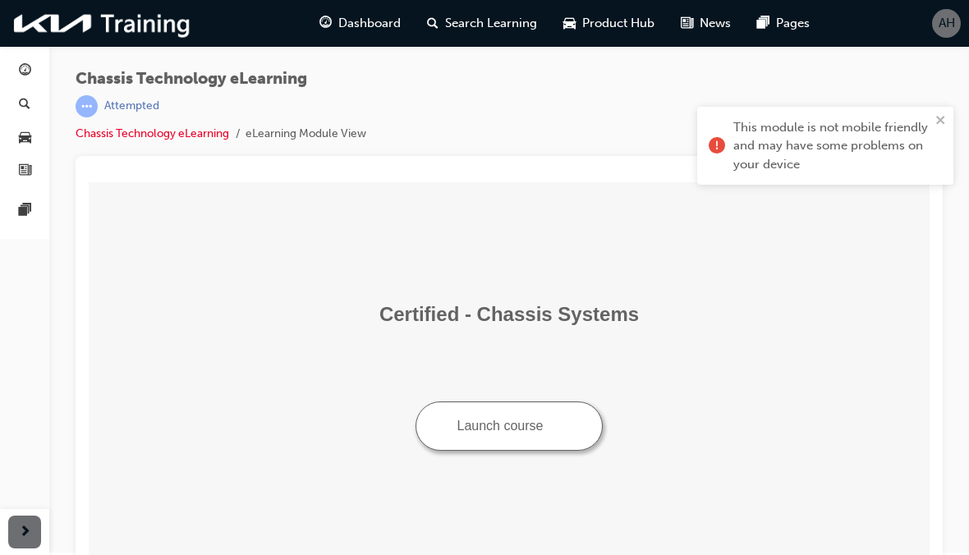
click at [941, 116] on icon "close" at bounding box center [942, 119] width 12 height 13
click at [553, 435] on button "Launch course" at bounding box center [510, 426] width 188 height 49
click at [945, 24] on span "AH" at bounding box center [947, 23] width 16 height 19
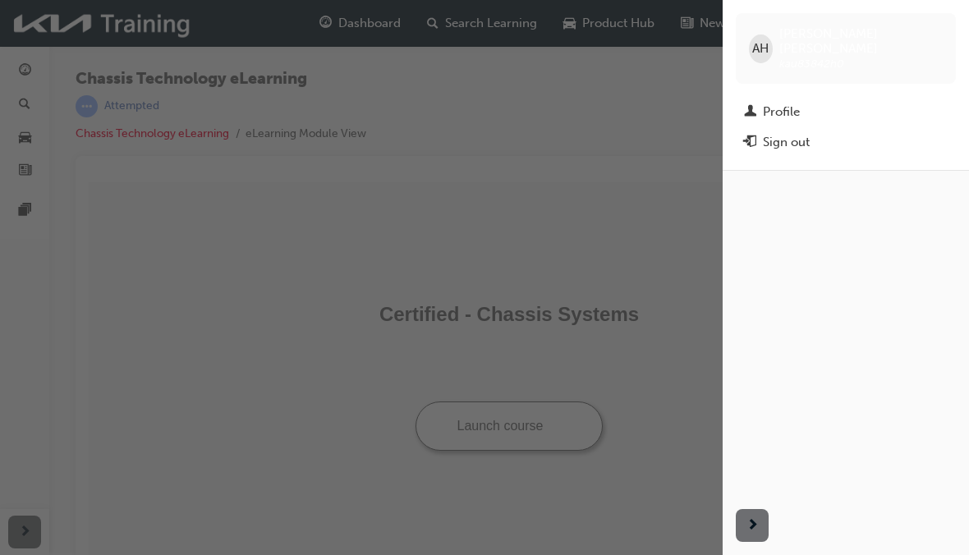
click at [839, 132] on div "Sign out" at bounding box center [846, 142] width 204 height 21
